Goal: Browse casually

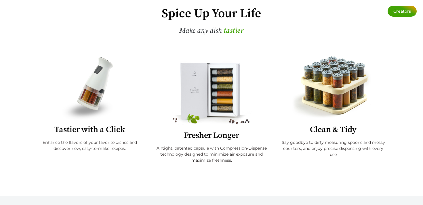
scroll to position [182, 0]
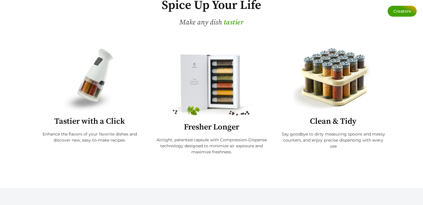
click at [91, 84] on img at bounding box center [90, 79] width 56 height 65
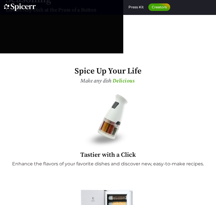
scroll to position [94, 0]
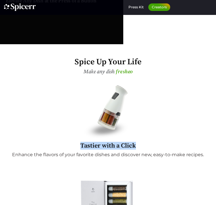
drag, startPoint x: 75, startPoint y: 146, endPoint x: 153, endPoint y: 145, distance: 77.3
click at [153, 145] on h2 "Tastier with a Click" at bounding box center [108, 146] width 198 height 6
click at [104, 95] on img at bounding box center [107, 111] width 47 height 55
click at [125, 71] on span "e a s i e r" at bounding box center [123, 72] width 14 height 9
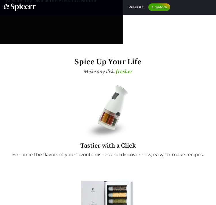
click at [125, 146] on h2 "Tastier with a Click" at bounding box center [108, 146] width 198 height 6
click at [124, 158] on div "Enhance the flavors of your favorite dishes and discover new, easy-to-make reci…" at bounding box center [108, 157] width 198 height 10
